Goal: Task Accomplishment & Management: Manage account settings

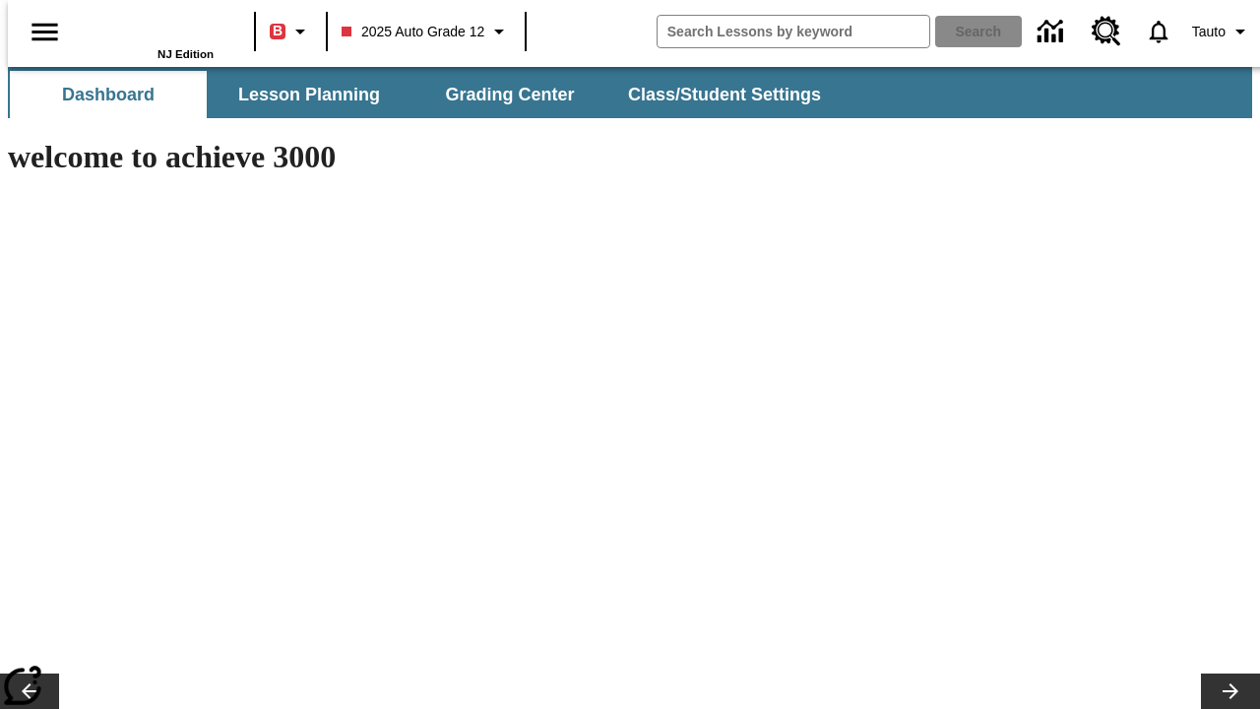
type input "-1"
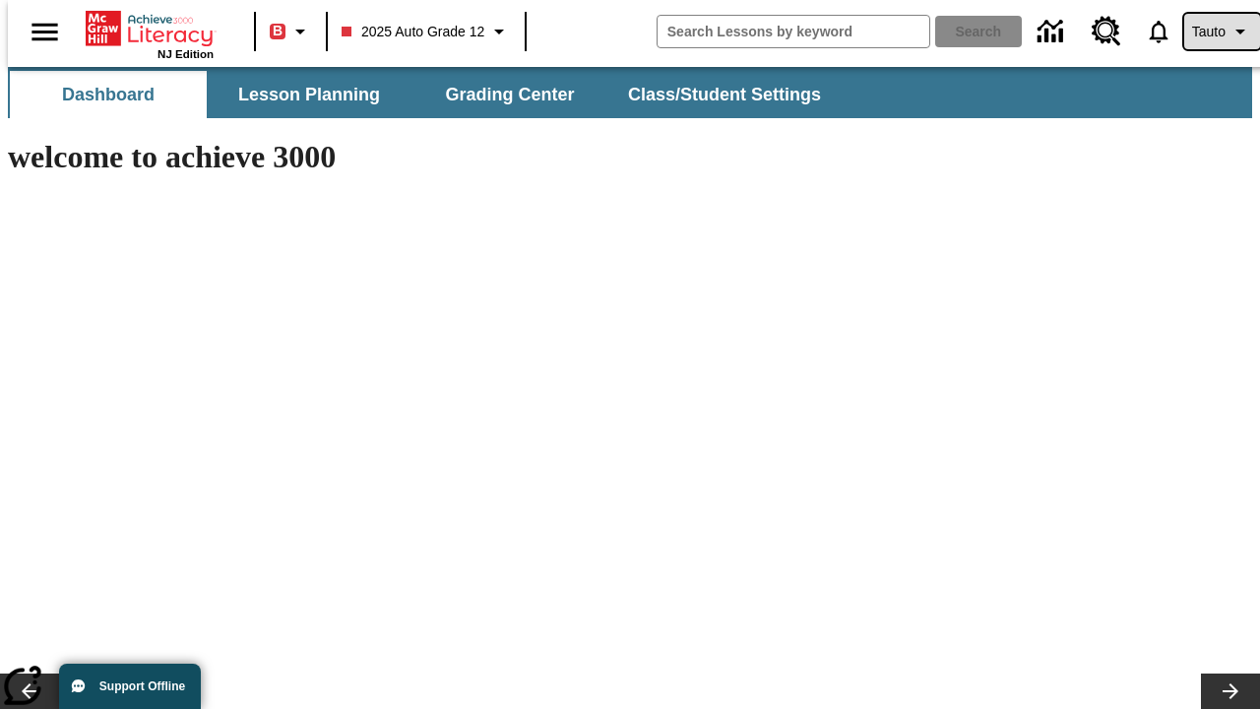
click at [1212, 32] on span "Tauto" at bounding box center [1208, 32] width 33 height 21
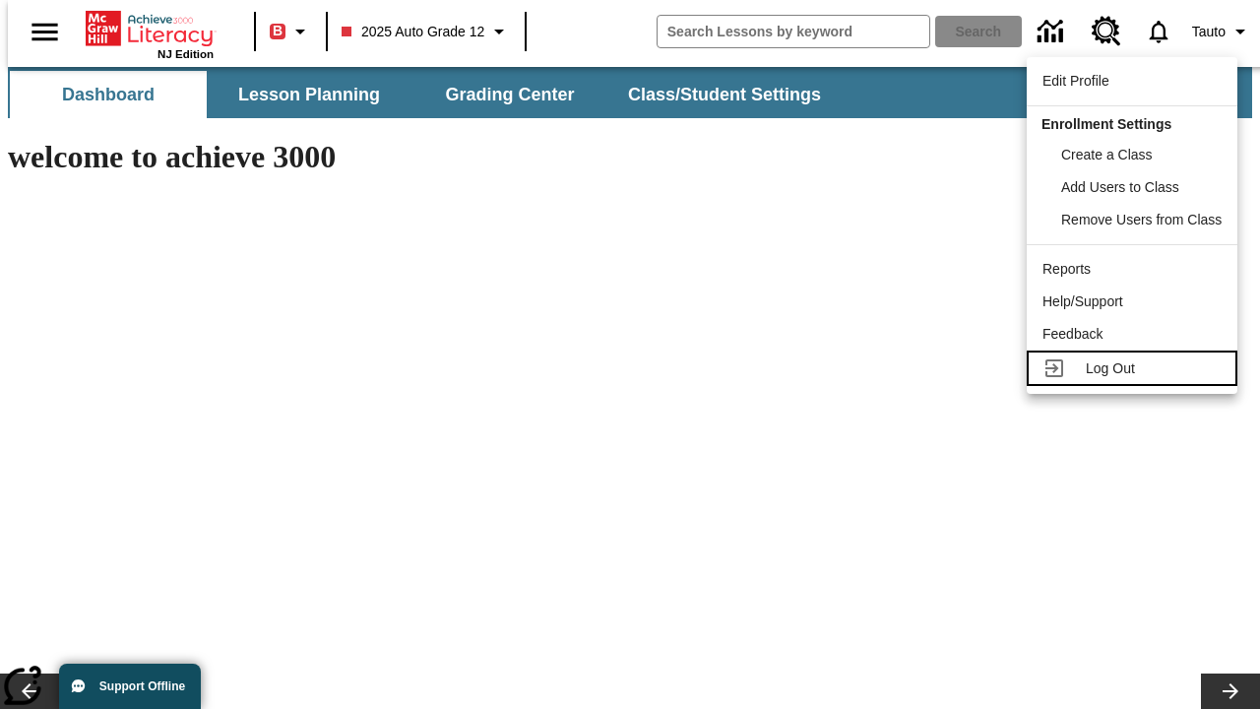
click at [1135, 368] on span "Log Out" at bounding box center [1110, 368] width 49 height 16
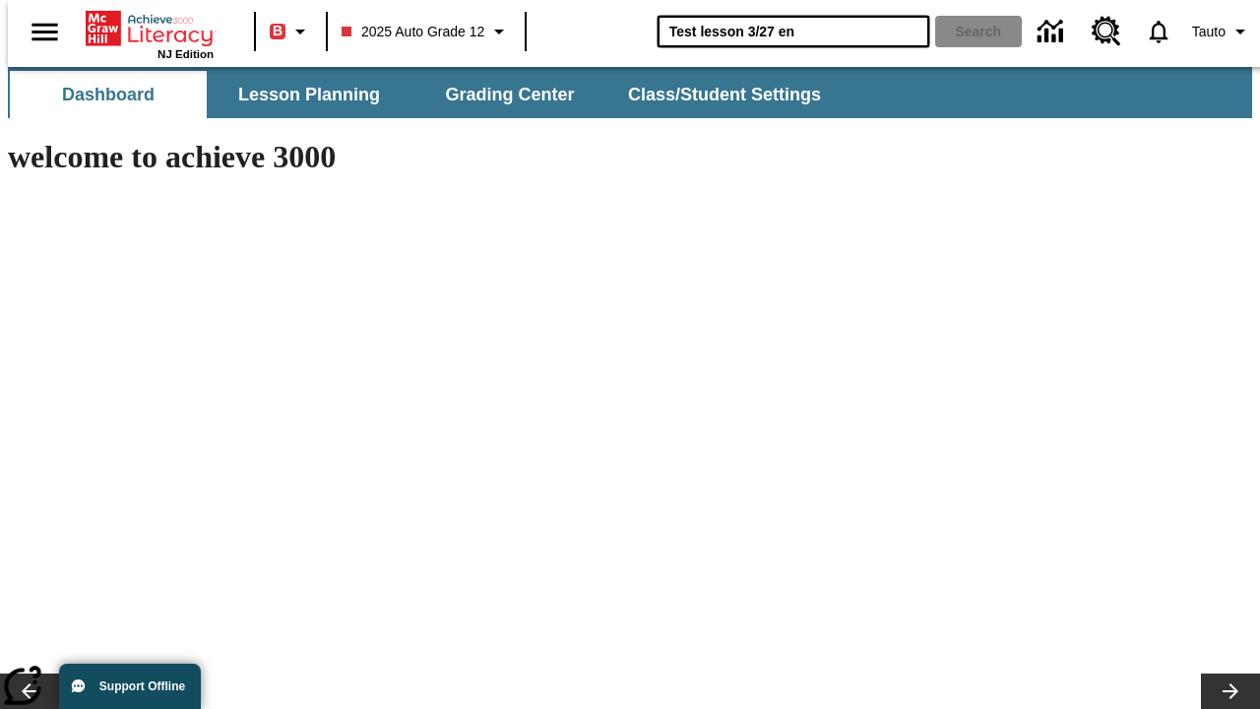
type input "Test lesson 3/27 en"
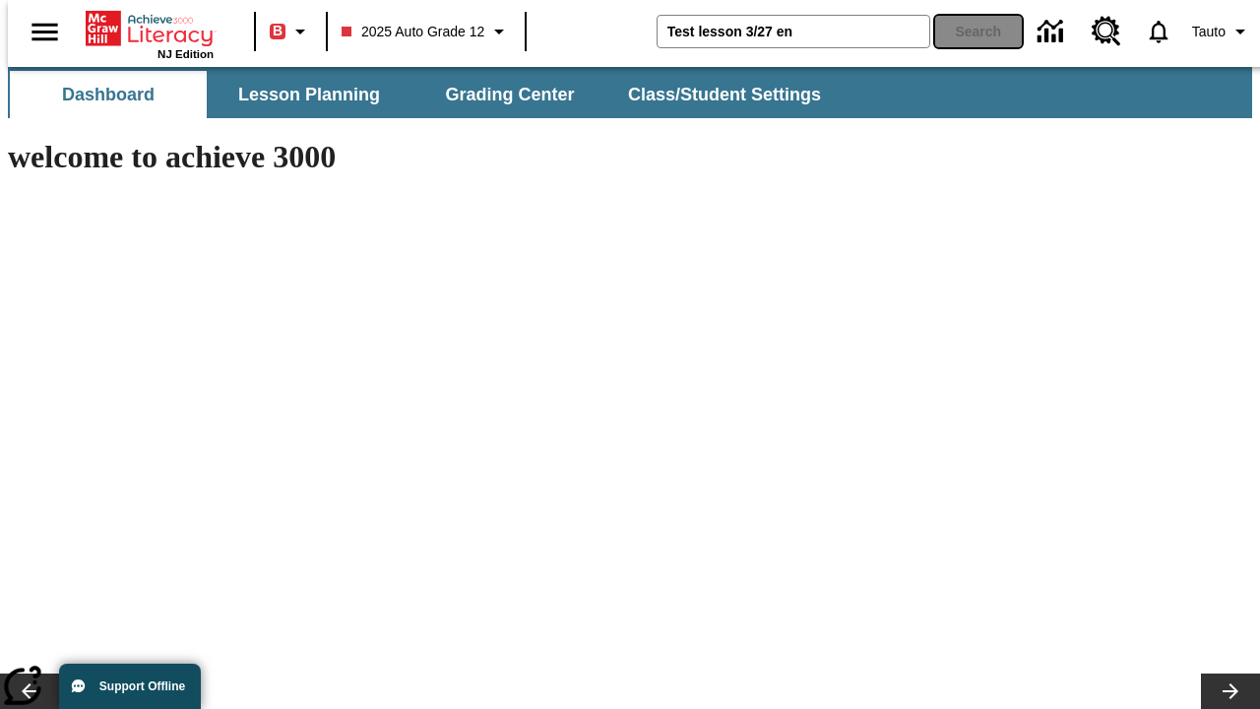
click at [967, 32] on button "Search" at bounding box center [978, 32] width 87 height 32
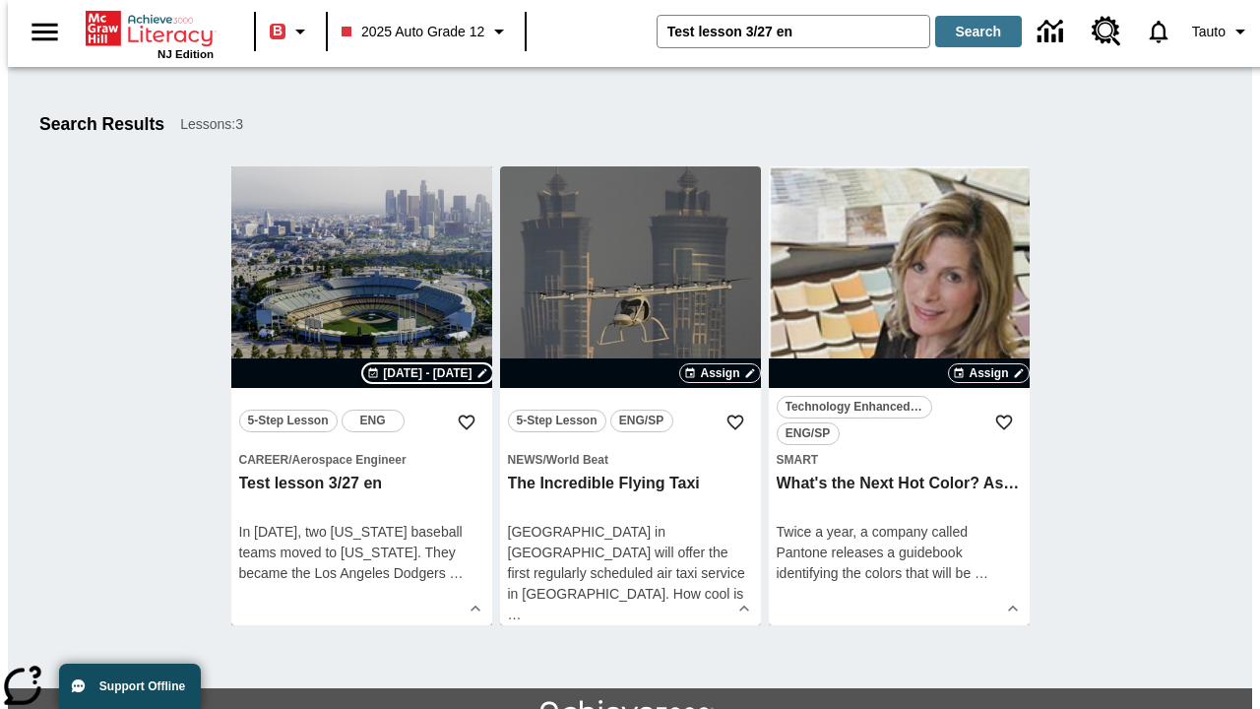
click at [427, 373] on span "[DATE] - [DATE]" at bounding box center [427, 373] width 89 height 18
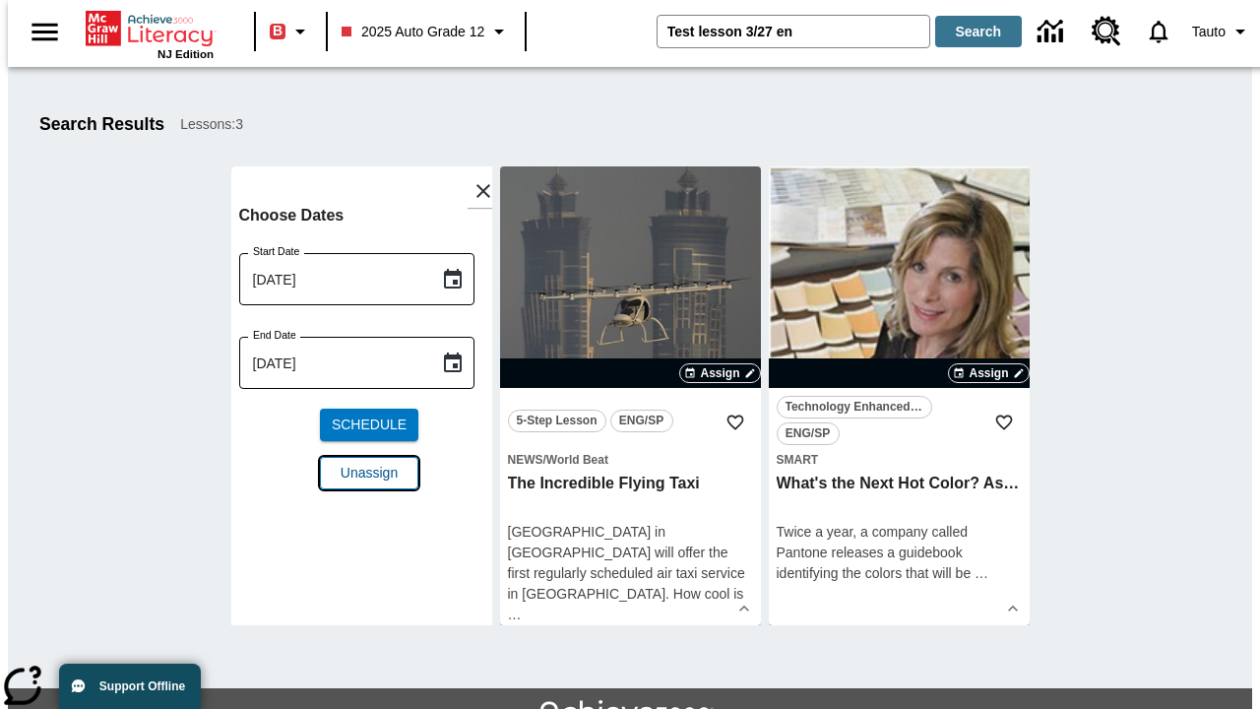
click at [361, 463] on span "Unassign" at bounding box center [369, 473] width 57 height 21
